Goal: Task Accomplishment & Management: Use online tool/utility

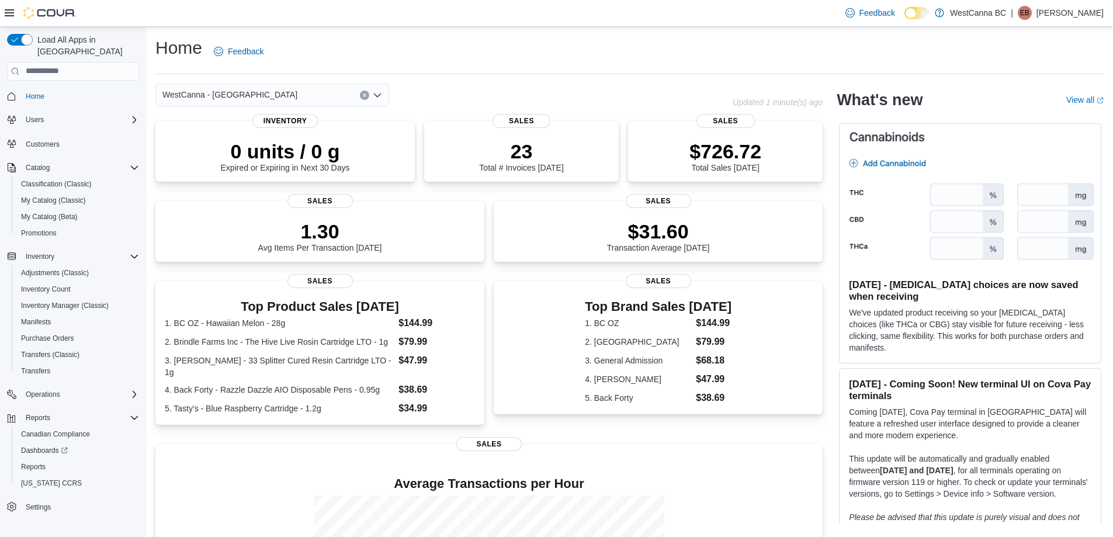
click at [362, 93] on icon "Clear input" at bounding box center [364, 95] width 5 height 5
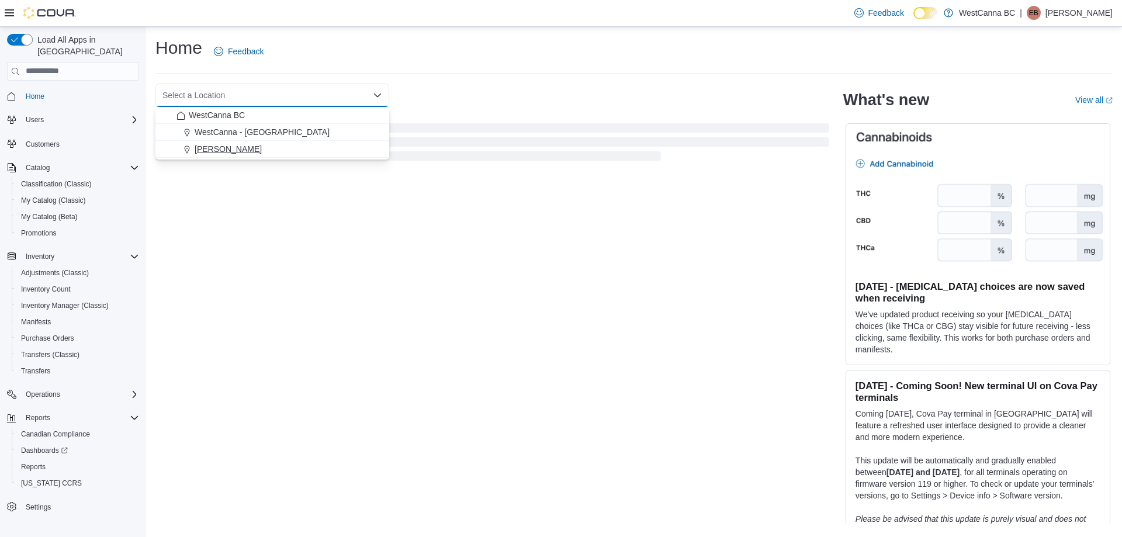
click at [341, 147] on div "[PERSON_NAME]" at bounding box center [279, 149] width 206 height 12
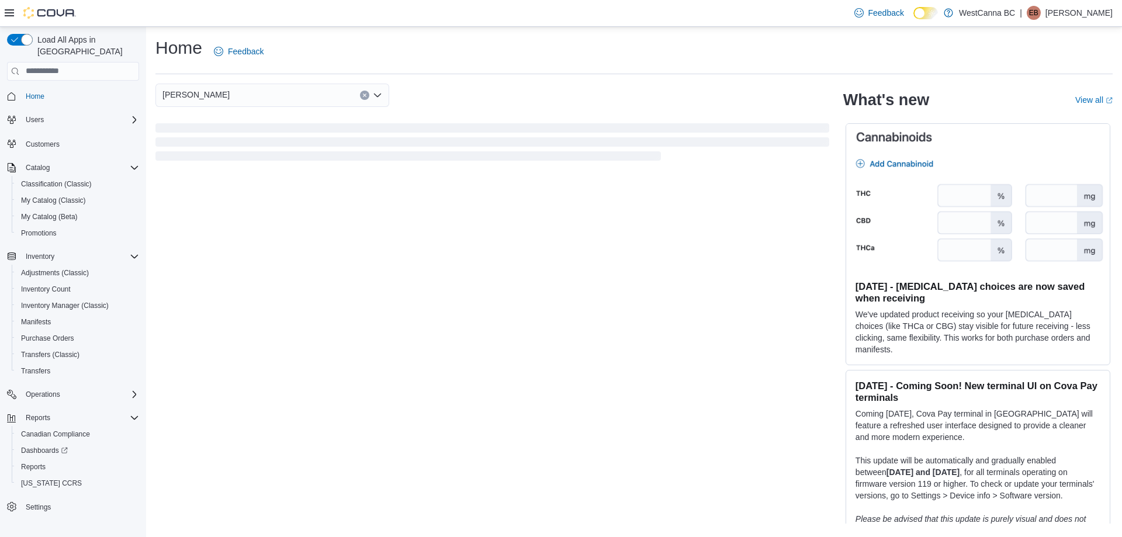
click at [484, 89] on div "WestCanna - [PERSON_NAME] Combo box. Selected. [PERSON_NAME]. Press Backspace t…" at bounding box center [492, 95] width 674 height 23
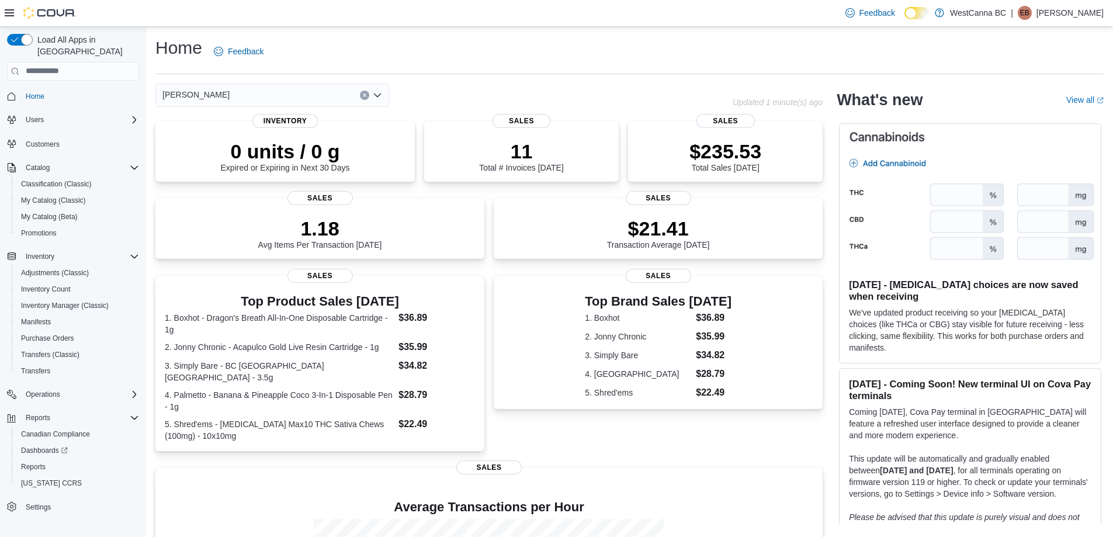
click at [366, 96] on icon "Clear input" at bounding box center [364, 94] width 3 height 3
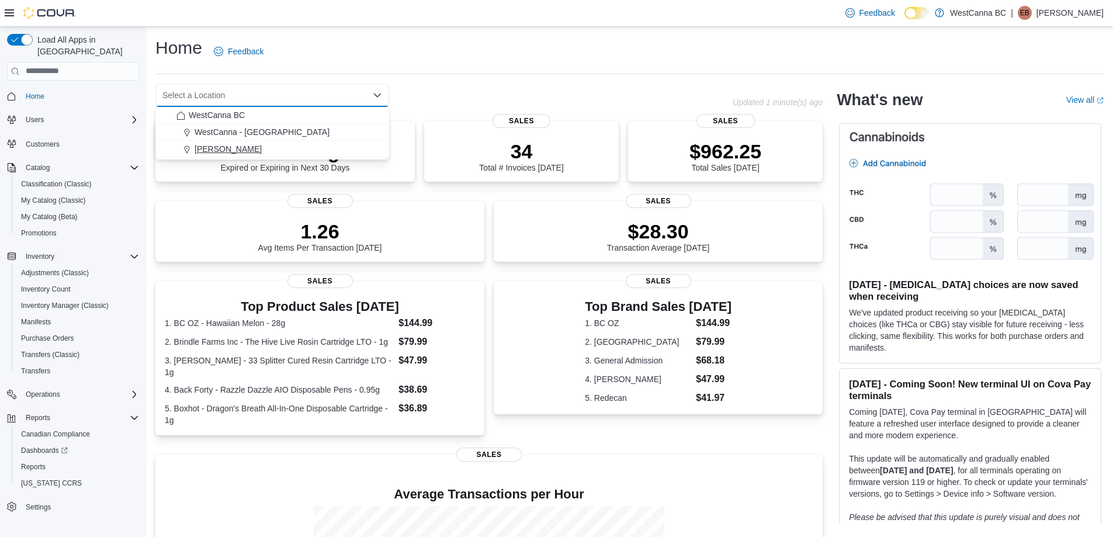
click at [355, 150] on div "[PERSON_NAME]" at bounding box center [279, 149] width 206 height 12
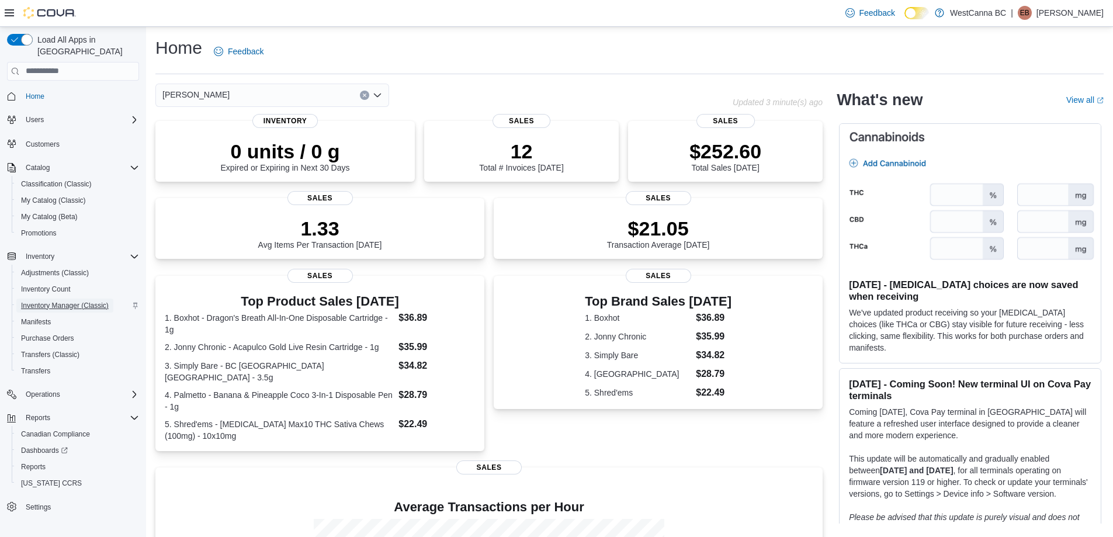
click at [92, 301] on span "Inventory Manager (Classic)" at bounding box center [65, 305] width 88 height 9
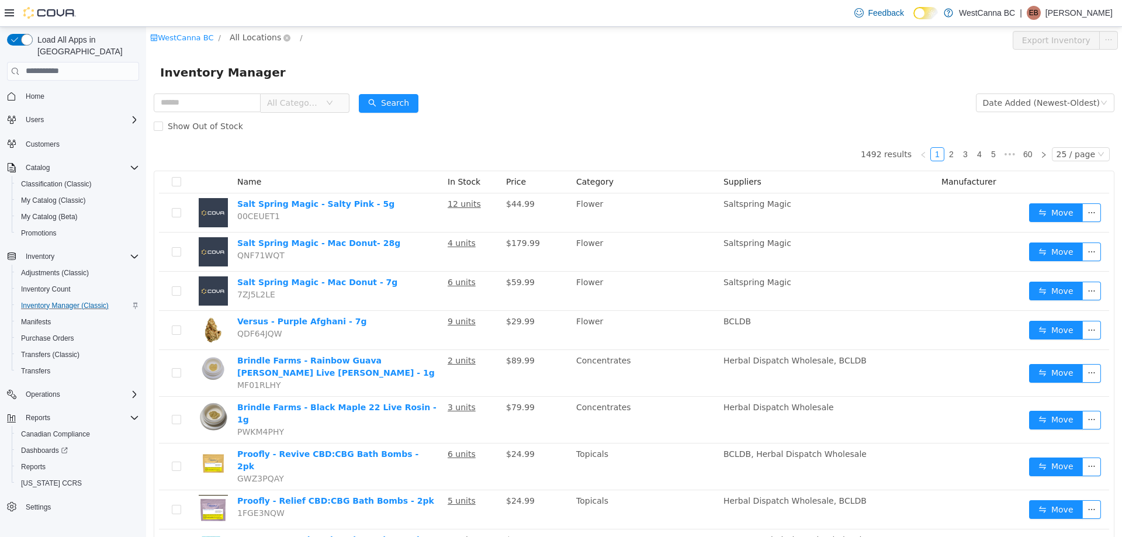
click at [257, 43] on span "All Locations" at bounding box center [255, 36] width 51 height 13
click at [273, 92] on li "All Locations [GEOGRAPHIC_DATA] - [GEOGRAPHIC_DATA] - [PERSON_NAME]" at bounding box center [308, 100] width 171 height 57
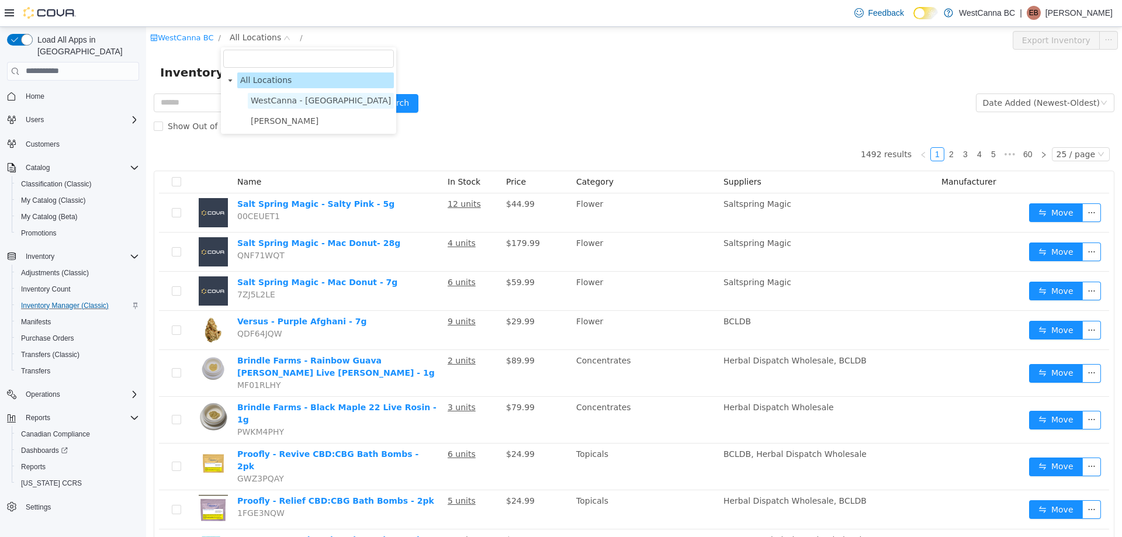
click at [273, 93] on span "WestCanna - [GEOGRAPHIC_DATA]" at bounding box center [321, 100] width 146 height 16
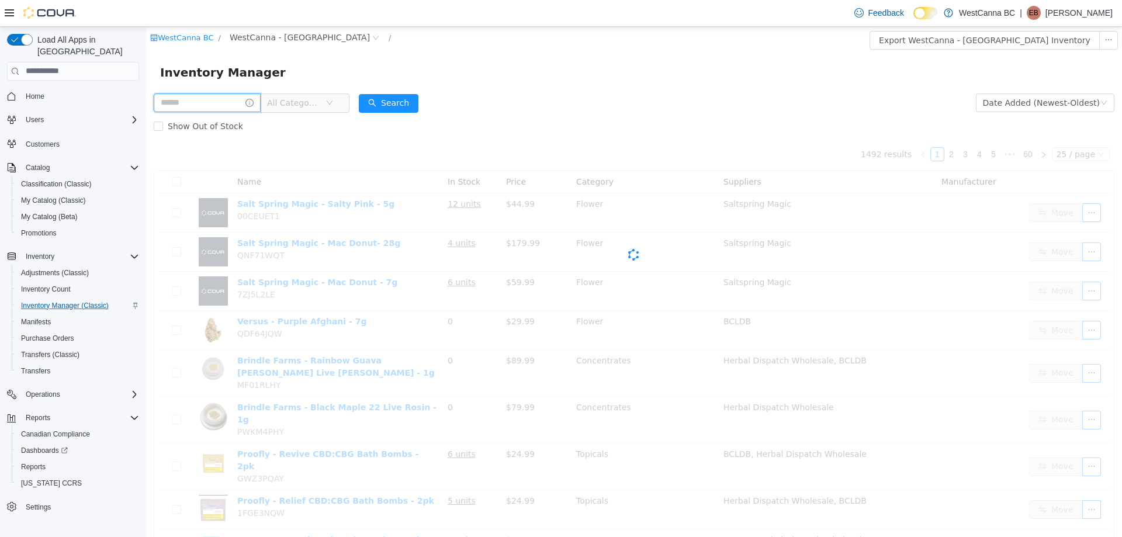
click at [228, 102] on input "text" at bounding box center [207, 102] width 107 height 19
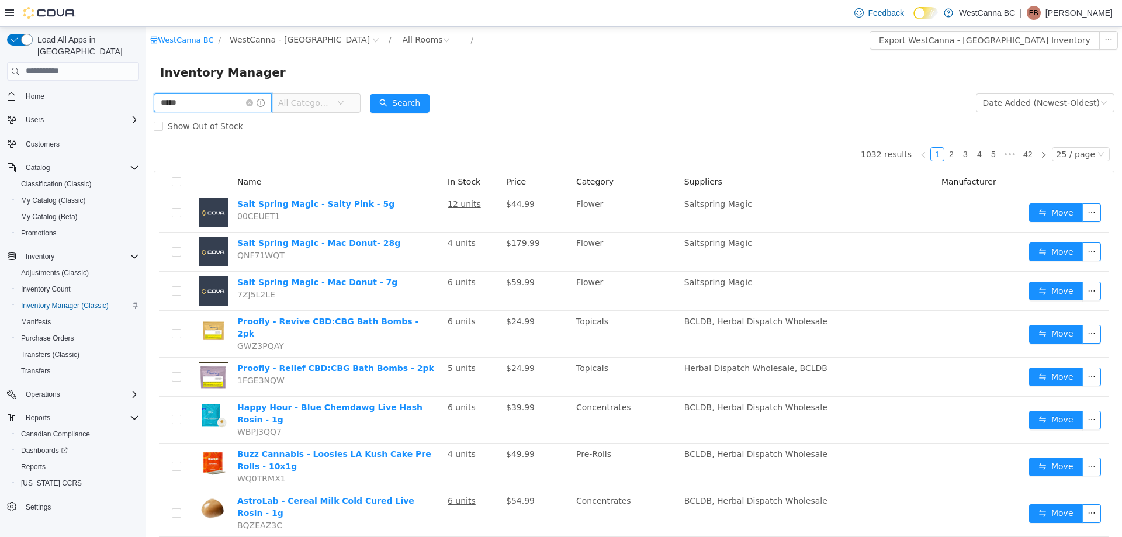
type input "*****"
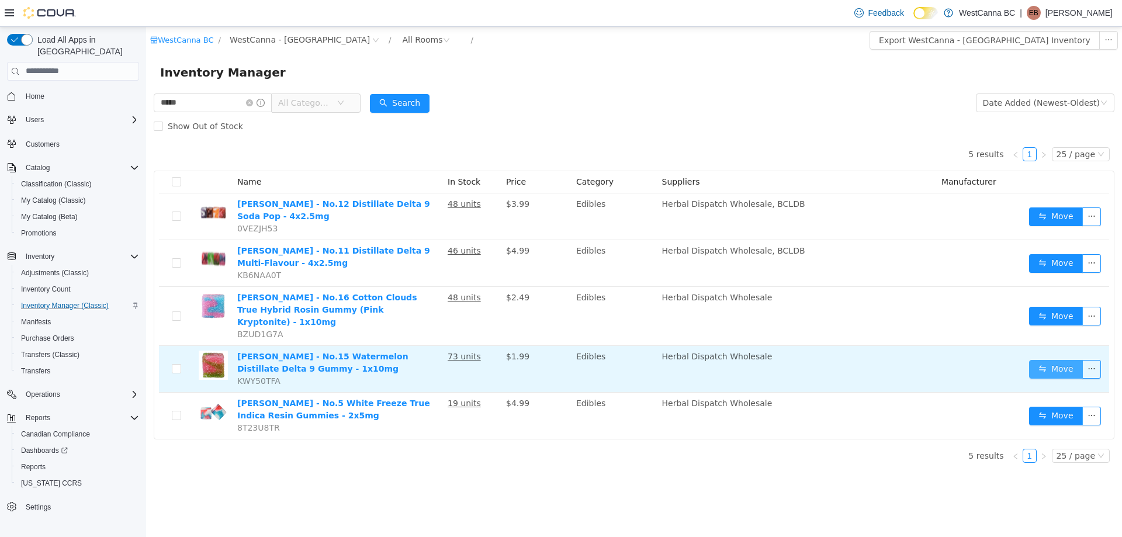
click at [1068, 359] on button "Move" at bounding box center [1056, 368] width 54 height 19
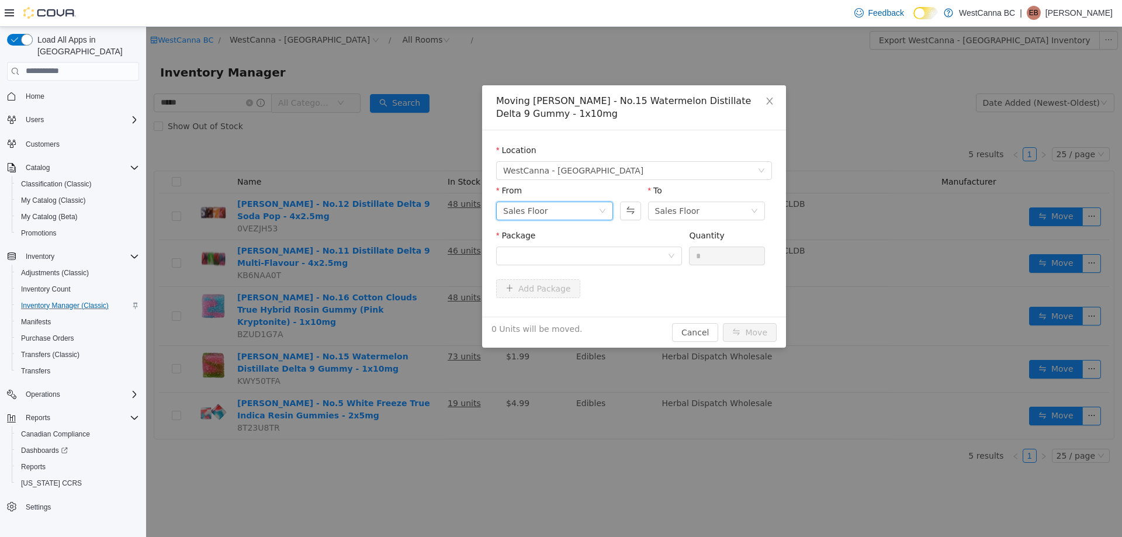
click at [559, 207] on div "Sales Floor" at bounding box center [550, 211] width 95 height 18
click at [680, 209] on div "Sales Floor" at bounding box center [677, 211] width 45 height 18
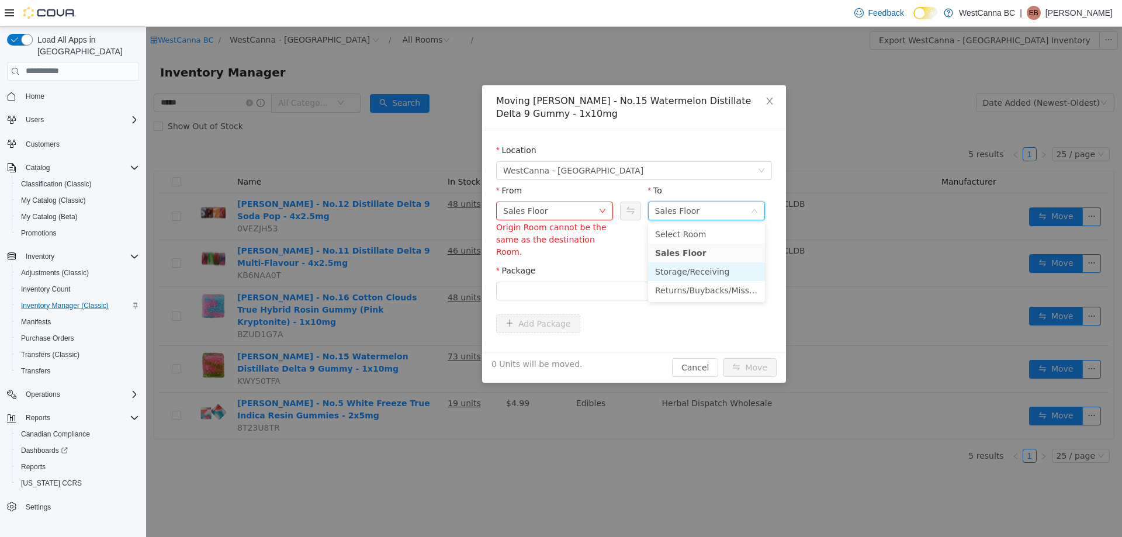
click at [667, 267] on li "Storage/Receiving" at bounding box center [706, 271] width 117 height 19
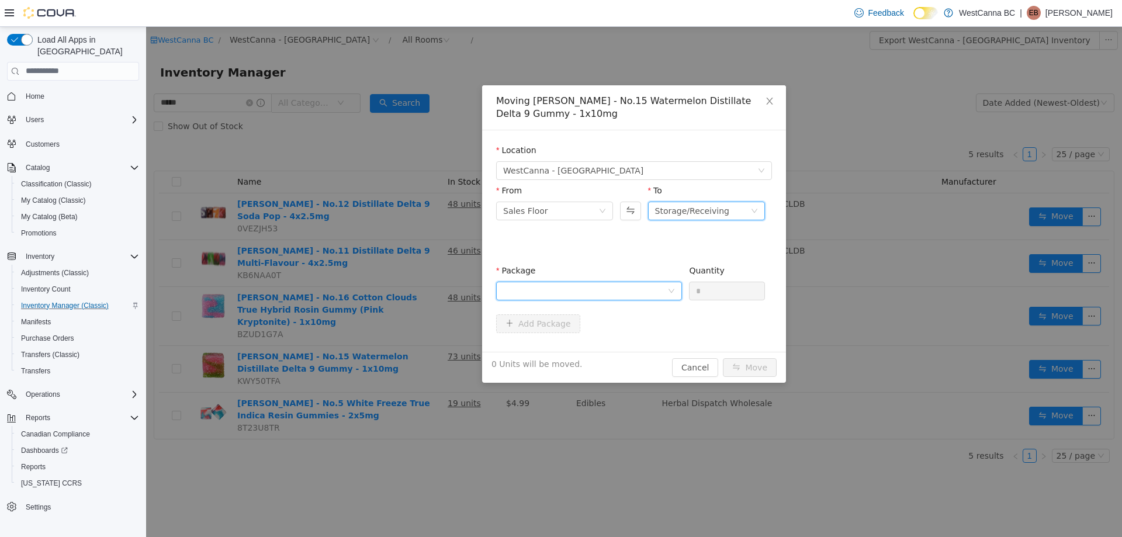
click at [618, 282] on div at bounding box center [585, 291] width 164 height 18
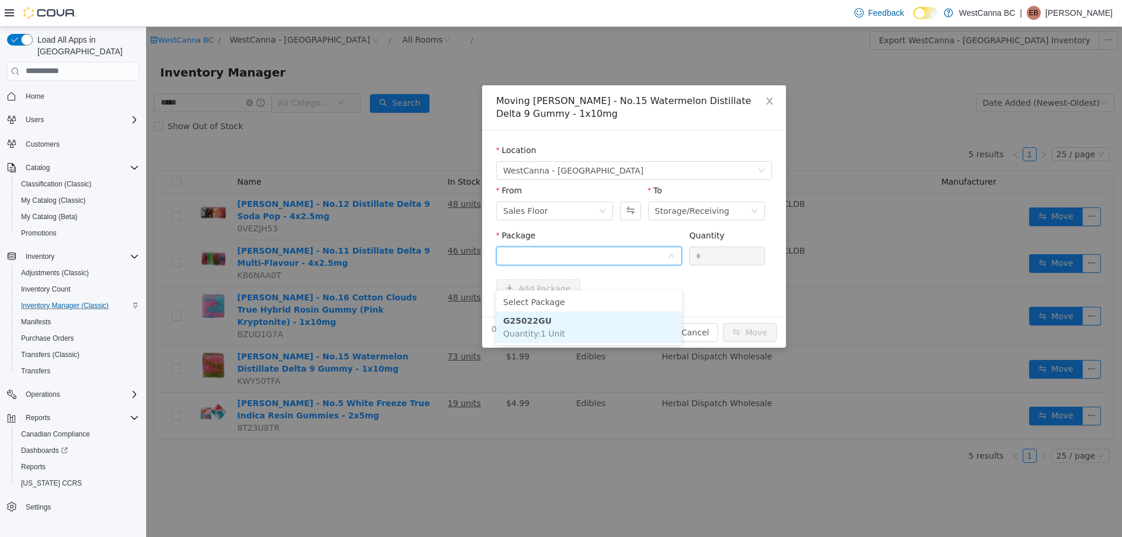
click at [599, 323] on li "G25022GU Quantity : 1 Unit" at bounding box center [589, 327] width 186 height 32
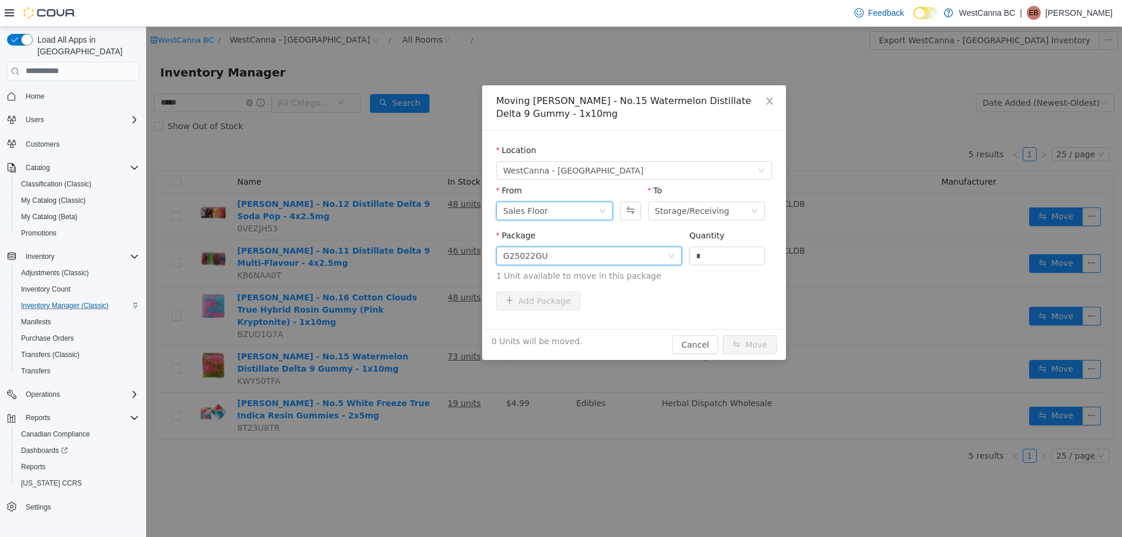
click at [586, 212] on div "Sales Floor" at bounding box center [550, 211] width 95 height 18
click at [570, 268] on li "Storage/Receiving" at bounding box center [554, 271] width 117 height 19
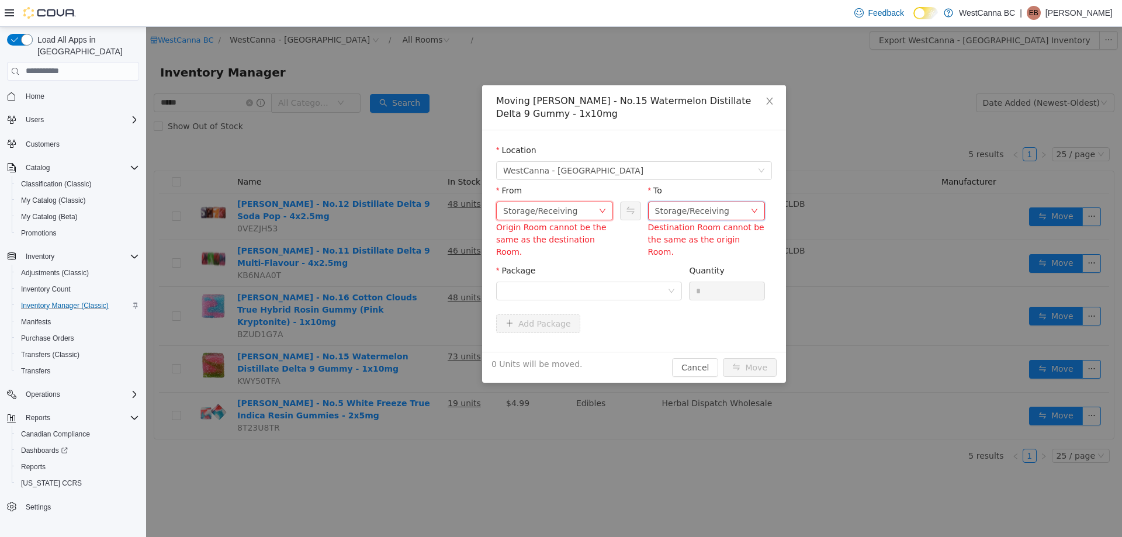
click at [674, 211] on div "Storage/Receiving" at bounding box center [692, 211] width 74 height 18
click at [678, 259] on li "Sales Floor" at bounding box center [706, 252] width 117 height 19
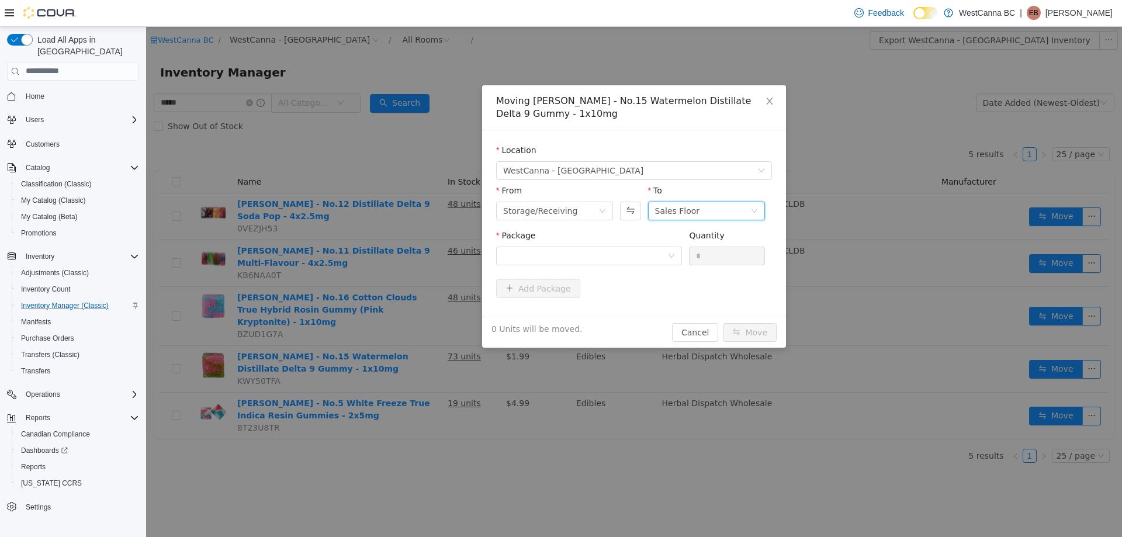
click at [637, 270] on div "Package Quantity *" at bounding box center [634, 251] width 276 height 45
click at [633, 258] on div at bounding box center [585, 256] width 164 height 18
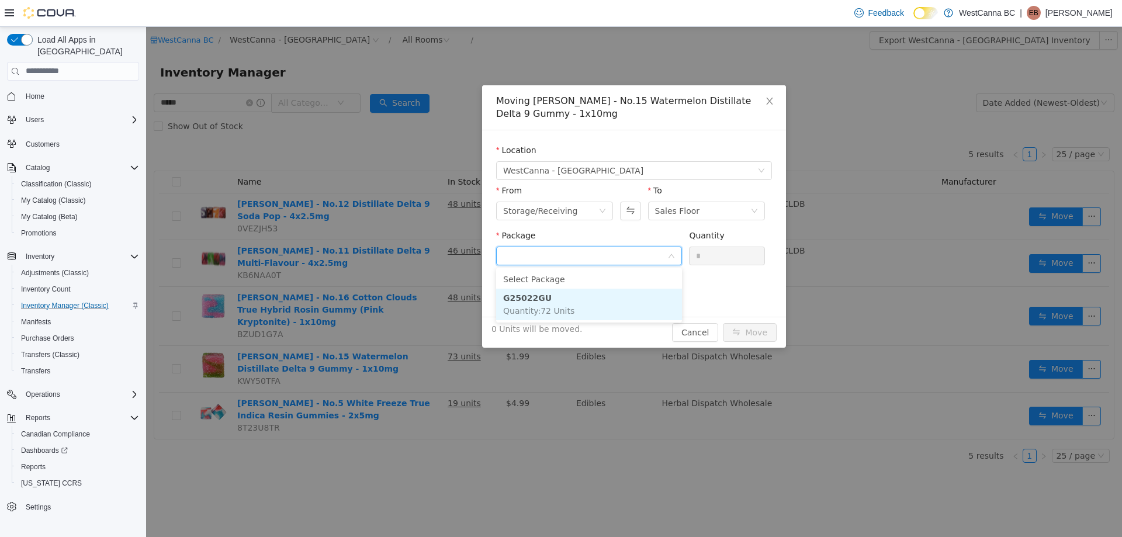
click at [603, 304] on li "G25022GU Quantity : 72 Units" at bounding box center [589, 304] width 186 height 32
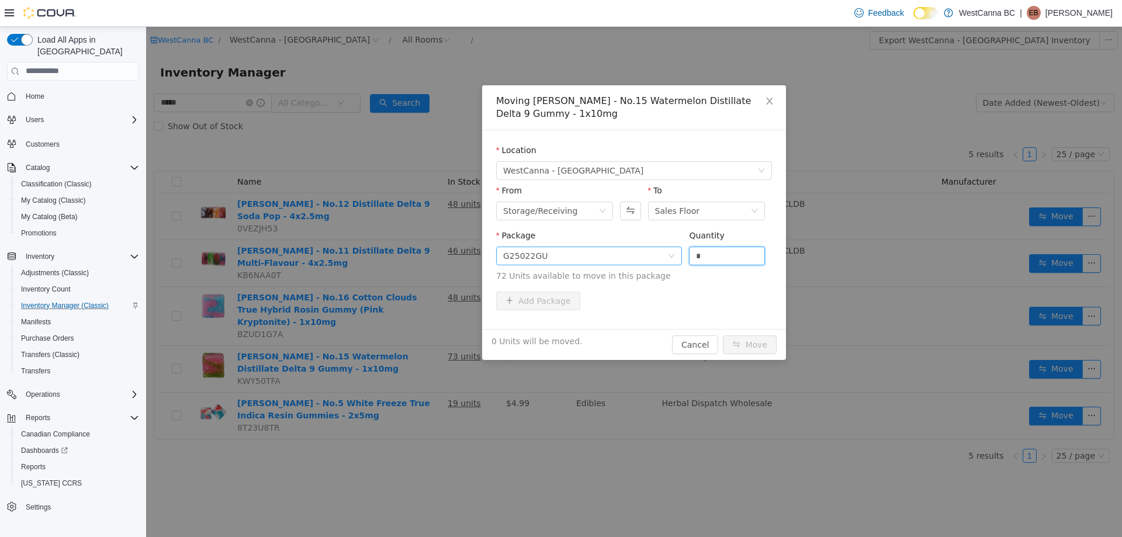
drag, startPoint x: 732, startPoint y: 252, endPoint x: 650, endPoint y: 257, distance: 81.9
click at [650, 257] on span "Package G25022GU Quantity * 72 Units available to move in this package" at bounding box center [634, 255] width 276 height 51
type input "**"
click at [723, 335] on button "Move" at bounding box center [750, 344] width 54 height 19
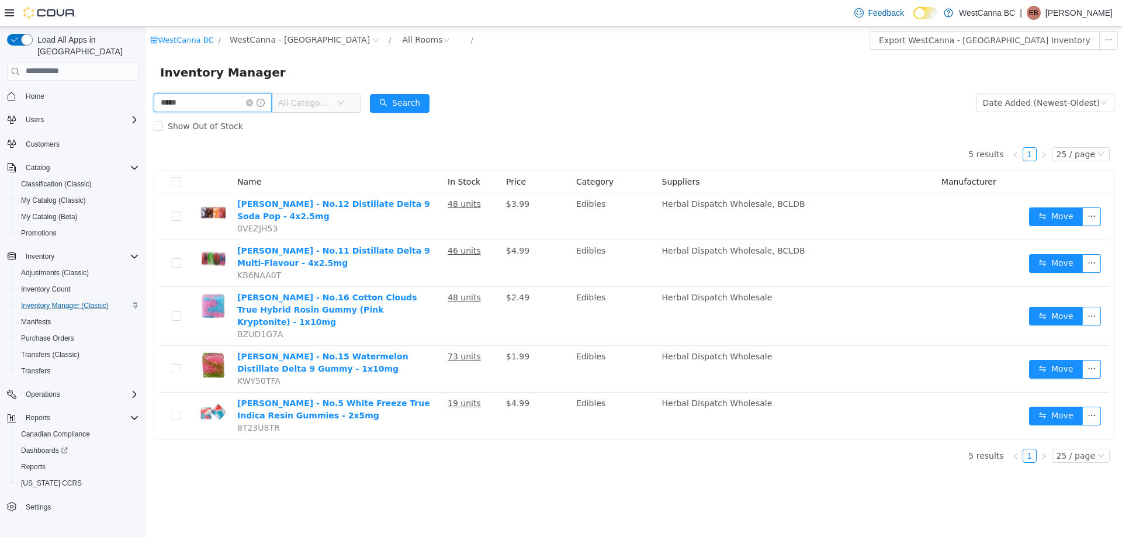
drag, startPoint x: 210, startPoint y: 95, endPoint x: 43, endPoint y: 101, distance: 167.2
click at [146, 101] on html "WestCanna [GEOGRAPHIC_DATA] / [GEOGRAPHIC_DATA] - [GEOGRAPHIC_DATA] / All Rooms…" at bounding box center [634, 281] width 976 height 510
type input "******"
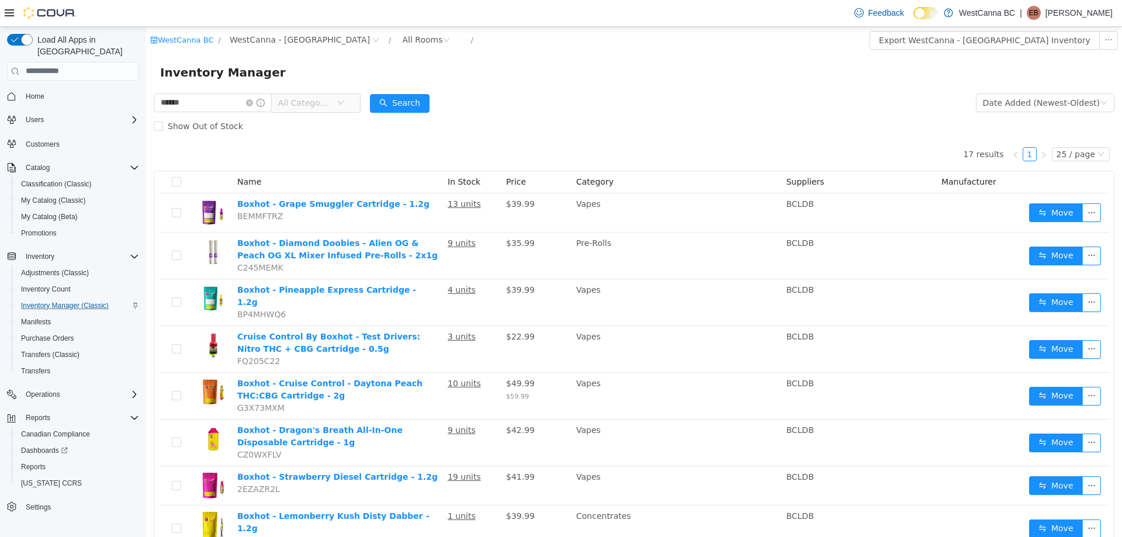
click at [271, 126] on div "Show Out of Stock" at bounding box center [634, 125] width 961 height 23
click at [313, 103] on span "All Categories" at bounding box center [304, 102] width 53 height 12
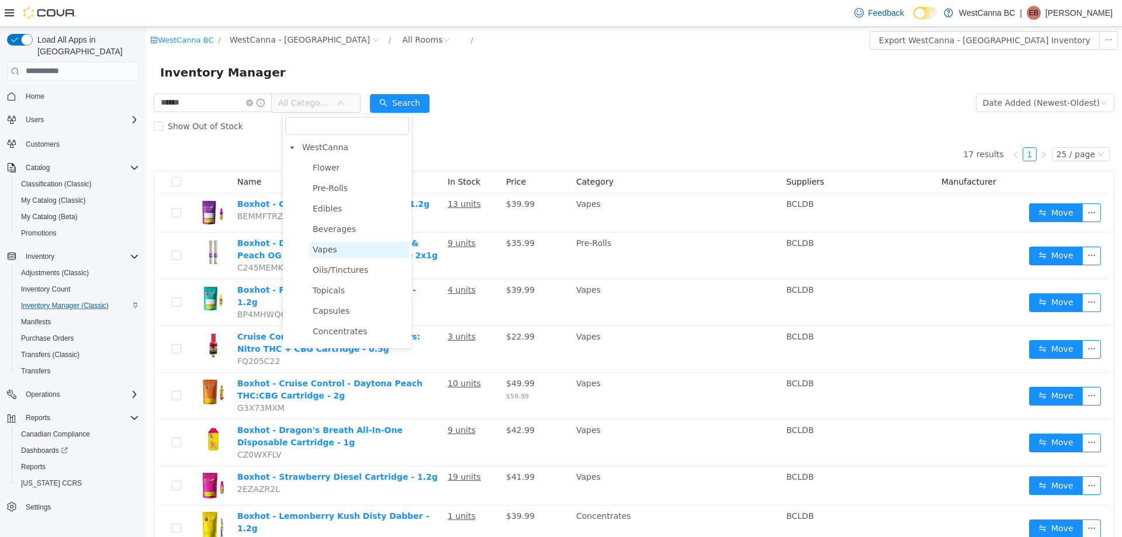
click at [324, 248] on span "Vapes" at bounding box center [325, 248] width 25 height 9
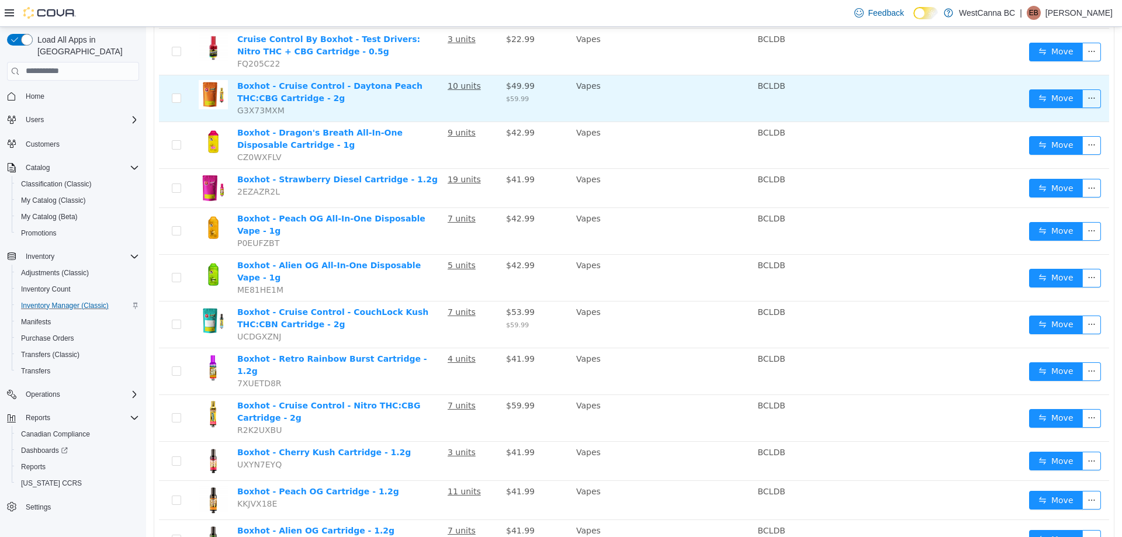
scroll to position [276, 0]
